Goal: Task Accomplishment & Management: Manage account settings

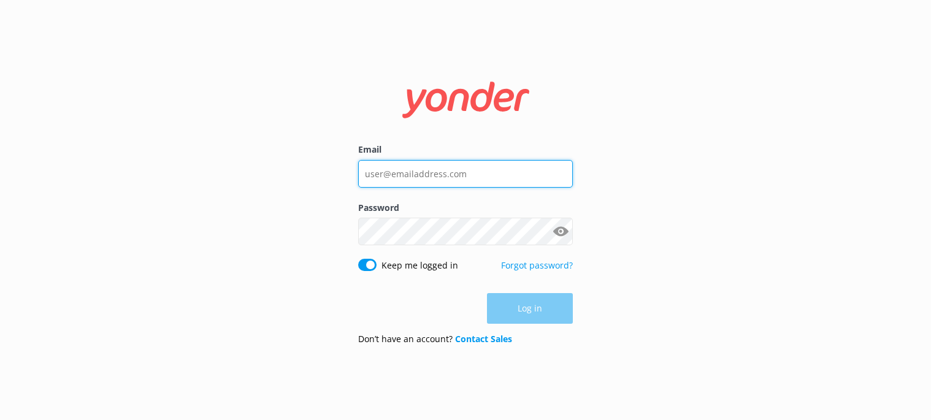
type input "[EMAIL_ADDRESS][DOMAIN_NAME]"
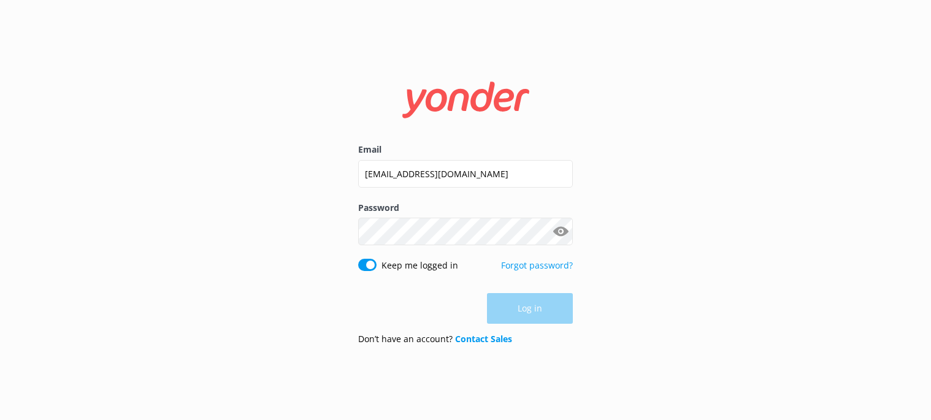
click at [551, 311] on div "Log in" at bounding box center [465, 308] width 215 height 31
click at [497, 309] on button "Log in" at bounding box center [530, 309] width 86 height 31
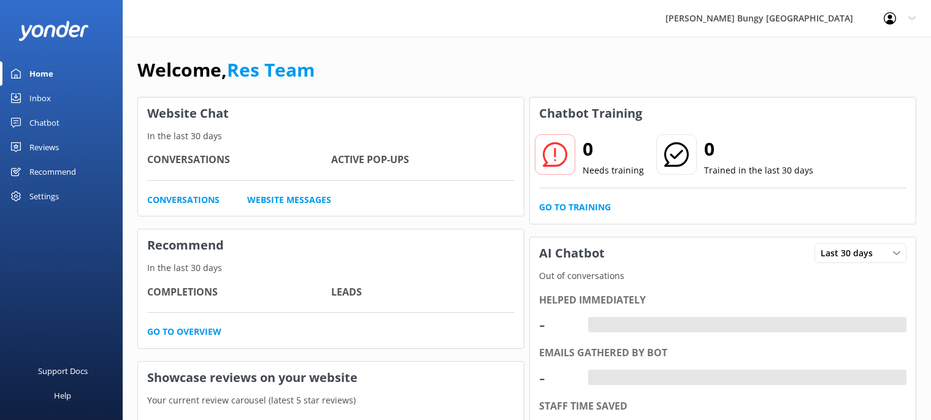
click at [284, 268] on p "In the last 30 days" at bounding box center [331, 267] width 386 height 13
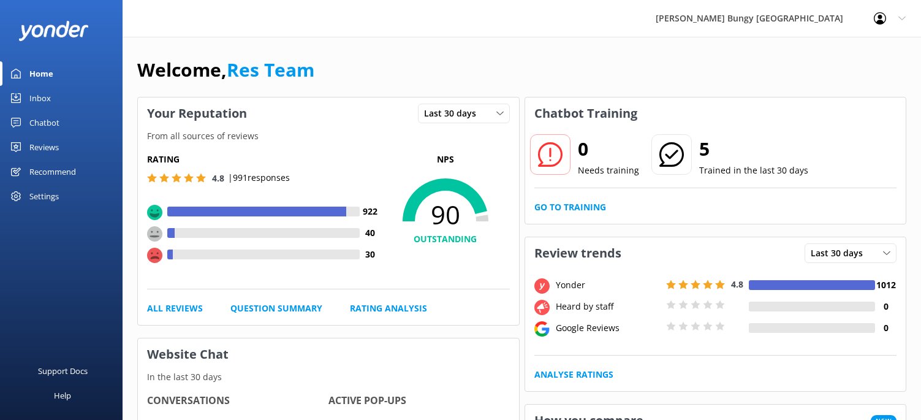
click at [41, 129] on div "Chatbot" at bounding box center [44, 122] width 30 height 25
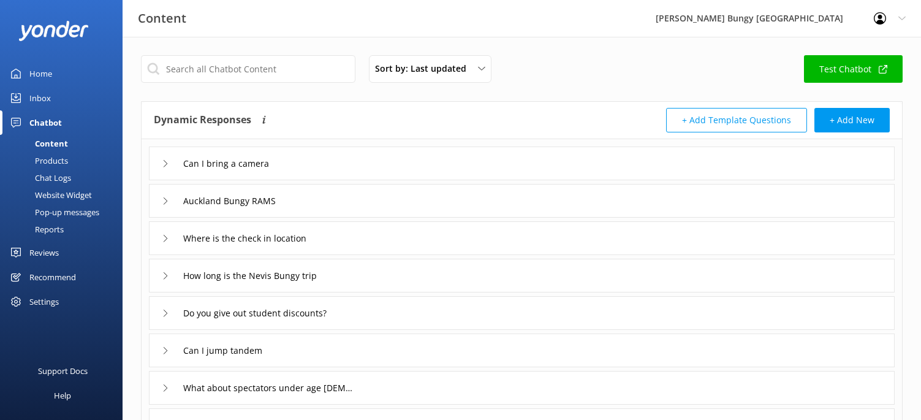
click at [53, 97] on link "Inbox" at bounding box center [61, 98] width 123 height 25
